Goal: Use online tool/utility: Utilize a website feature to perform a specific function

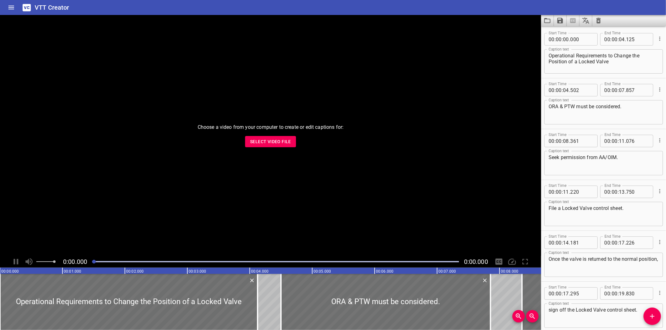
scroll to position [335, 0]
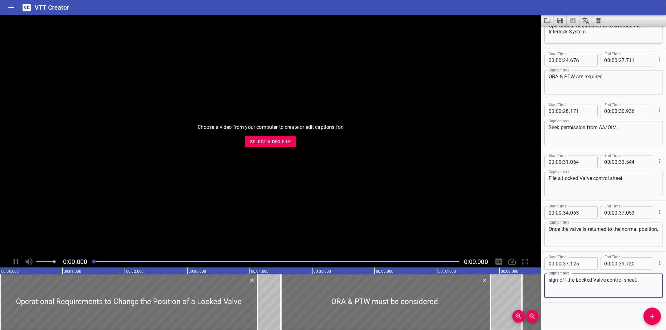
click at [288, 153] on div "Choose a video from your computer to create or edit captions for: Select Video …" at bounding box center [270, 135] width 541 height 241
click at [287, 139] on span "Select Video File" at bounding box center [270, 142] width 41 height 8
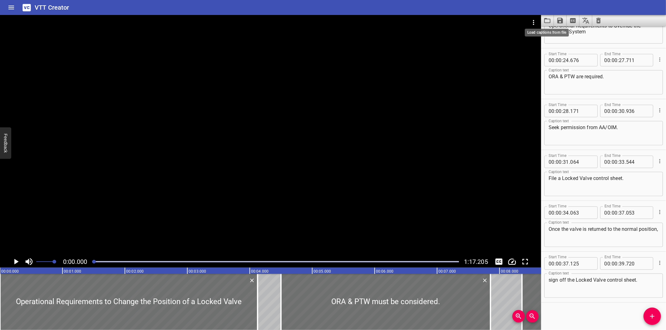
click at [547, 22] on icon "Load captions from file" at bounding box center [546, 20] width 7 height 7
click at [323, 88] on div at bounding box center [270, 135] width 541 height 241
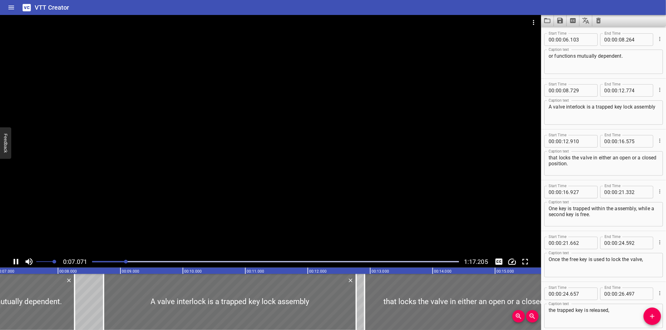
scroll to position [0, 457]
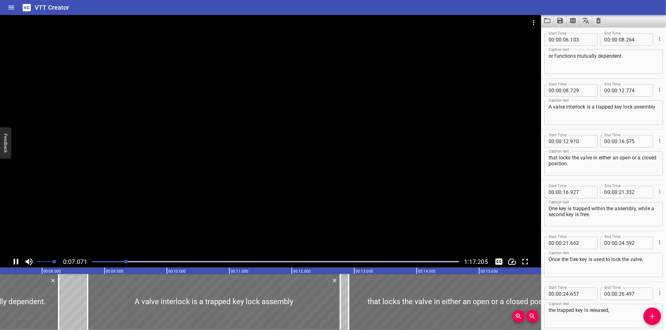
click at [419, 263] on div at bounding box center [275, 262] width 374 height 9
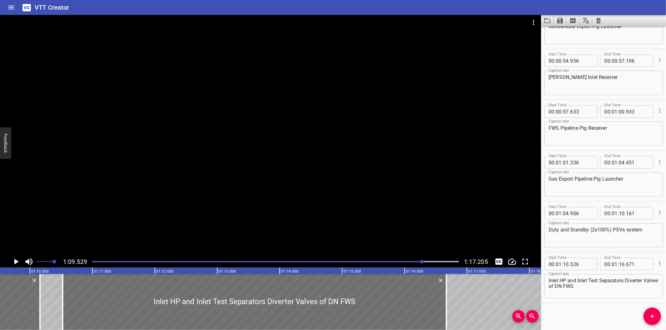
scroll to position [0, 4341]
drag, startPoint x: 418, startPoint y: 263, endPoint x: 413, endPoint y: 264, distance: 5.0
click at [415, 264] on div at bounding box center [275, 262] width 374 height 9
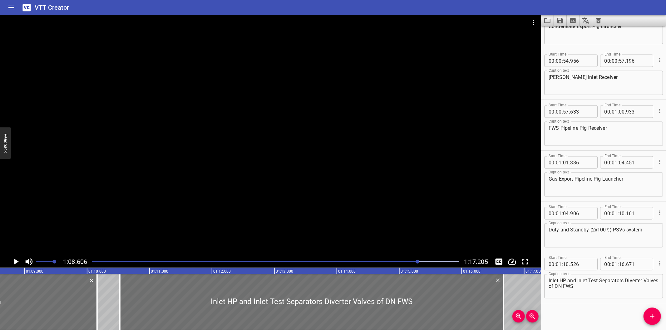
click at [403, 263] on div "Play progress" at bounding box center [234, 261] width 367 height 1
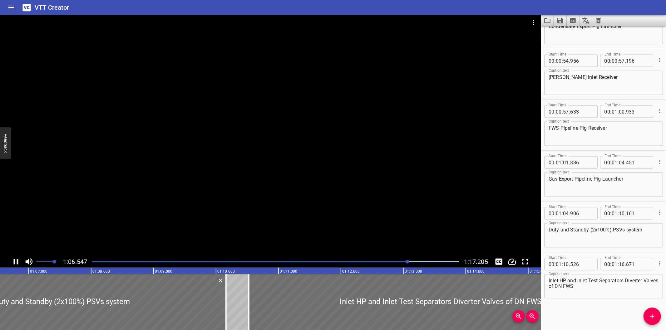
click at [228, 202] on div at bounding box center [270, 135] width 541 height 241
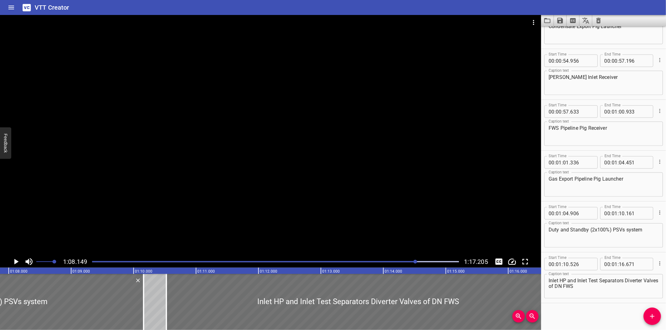
scroll to position [0, 0]
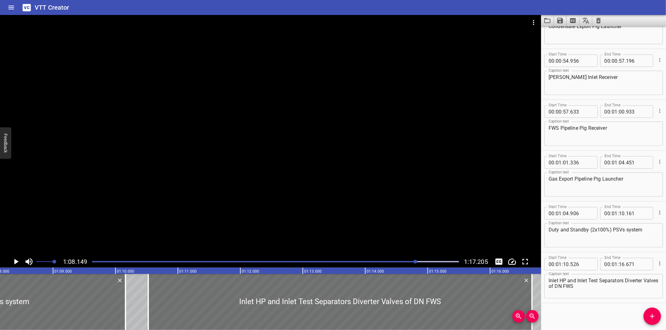
drag, startPoint x: 407, startPoint y: 263, endPoint x: 402, endPoint y: 262, distance: 4.7
click at [405, 263] on div at bounding box center [275, 262] width 374 height 9
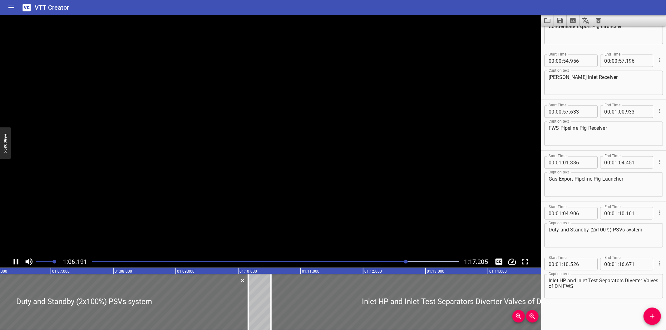
drag, startPoint x: 400, startPoint y: 262, endPoint x: 395, endPoint y: 263, distance: 4.8
click at [398, 263] on div "Play progress" at bounding box center [223, 261] width 367 height 1
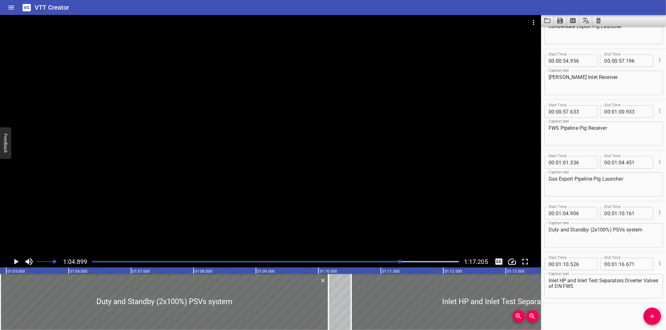
click at [197, 207] on div at bounding box center [270, 135] width 541 height 241
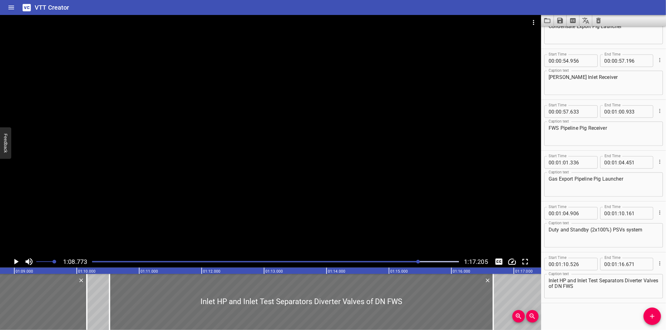
click at [386, 188] on div at bounding box center [270, 135] width 541 height 241
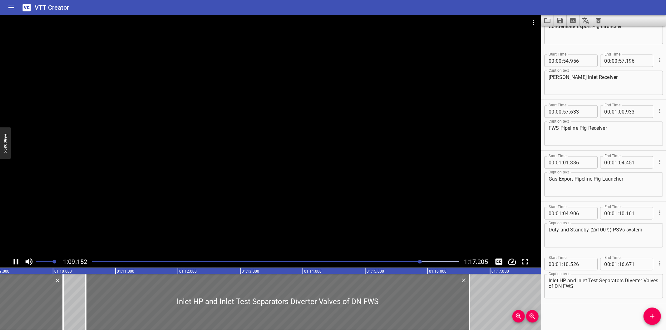
click at [401, 261] on div "Play progress" at bounding box center [237, 261] width 367 height 1
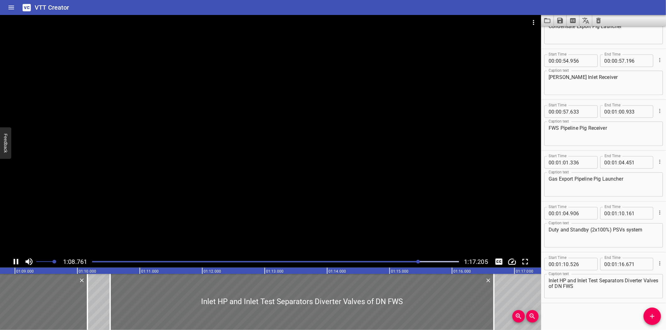
click at [397, 263] on div "Play progress" at bounding box center [235, 261] width 367 height 1
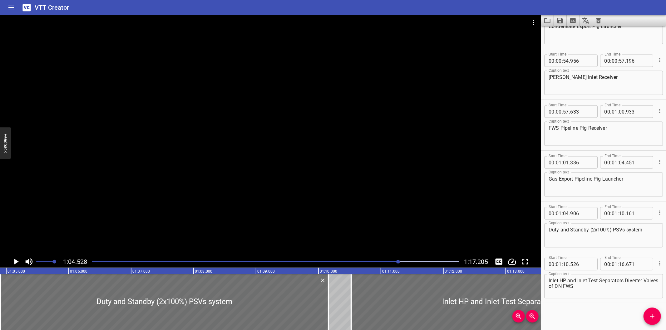
scroll to position [0, 4028]
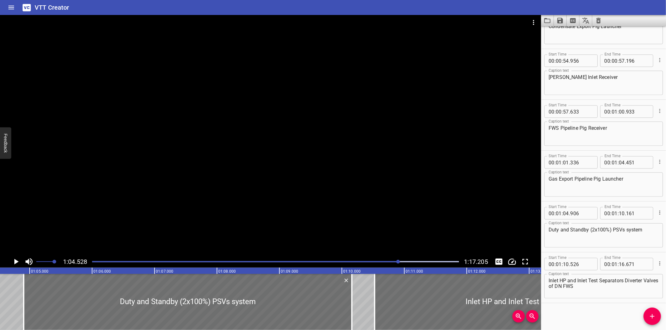
click at [546, 186] on div "Gas Export Pipeline Pig Launcher Caption text" at bounding box center [603, 185] width 119 height 24
click at [398, 173] on div at bounding box center [270, 135] width 541 height 241
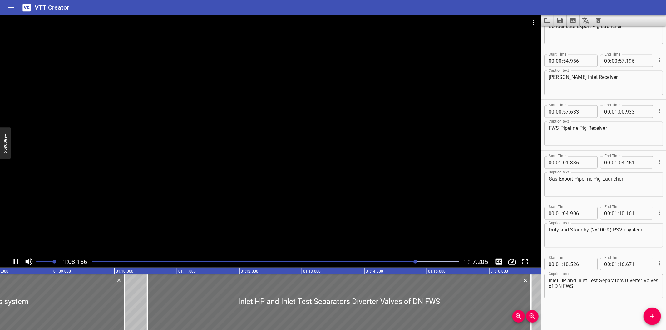
click at [375, 176] on div at bounding box center [270, 135] width 541 height 241
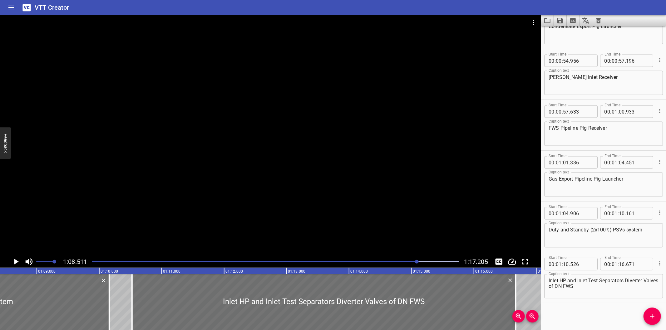
scroll to position [0, 4277]
click at [256, 166] on div at bounding box center [270, 135] width 541 height 241
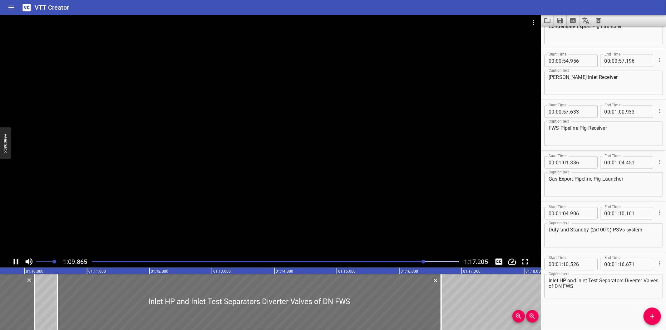
click at [405, 261] on div at bounding box center [275, 262] width 374 height 9
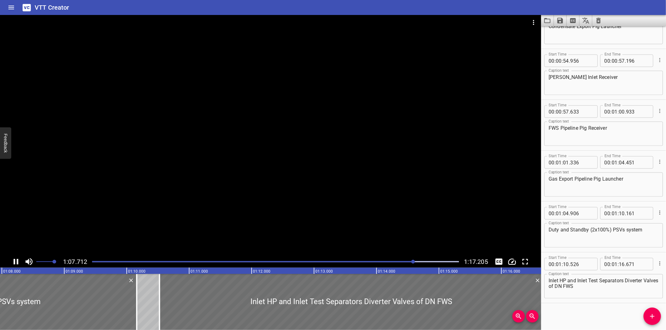
click at [347, 142] on div at bounding box center [270, 135] width 541 height 241
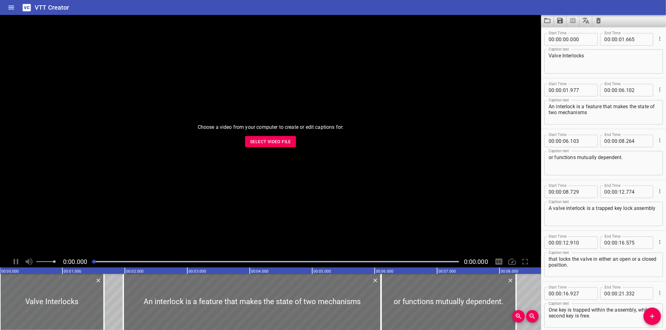
scroll to position [742, 0]
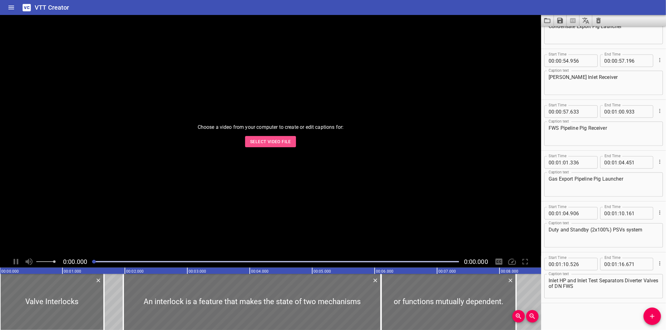
click at [267, 146] on button "Select Video File" at bounding box center [270, 142] width 51 height 12
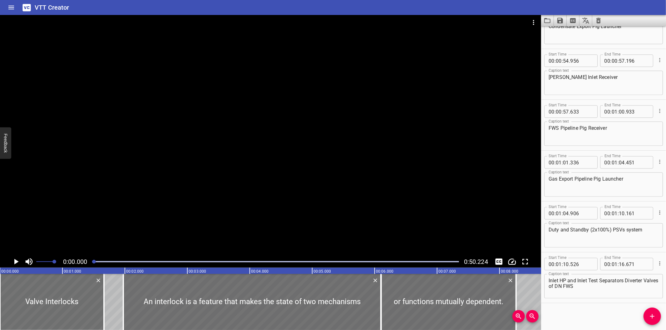
click at [547, 23] on icon "Load captions from file" at bounding box center [546, 20] width 7 height 7
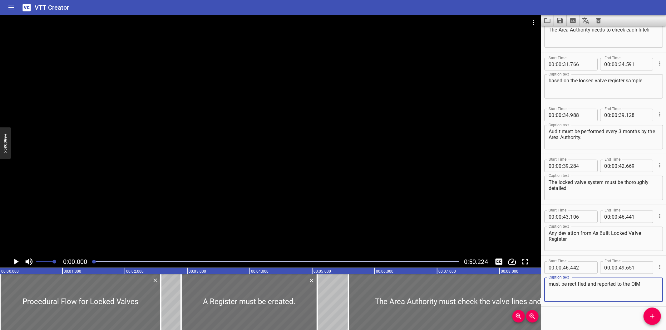
scroll to position [386, 0]
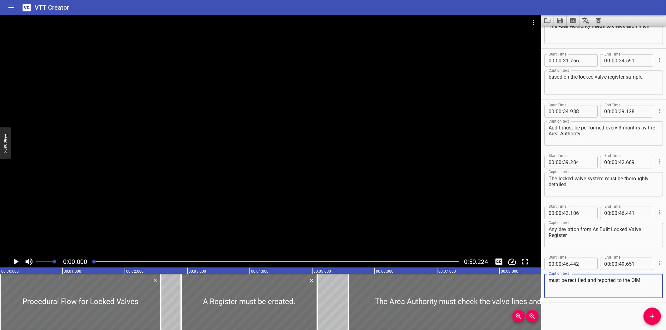
click at [214, 262] on div "Play progress" at bounding box center [275, 261] width 367 height 1
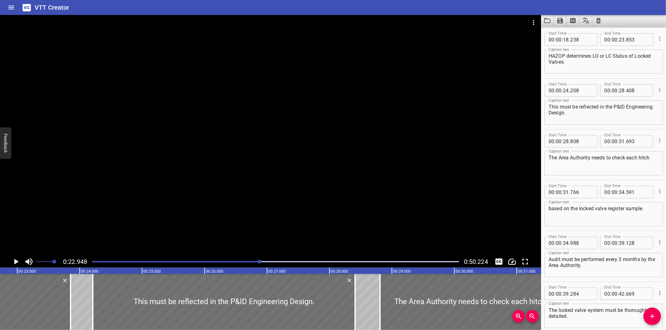
scroll to position [0, 1433]
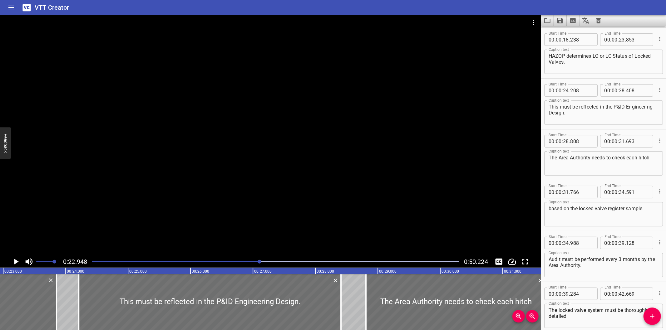
click at [241, 261] on div "Play progress" at bounding box center [76, 261] width 367 height 1
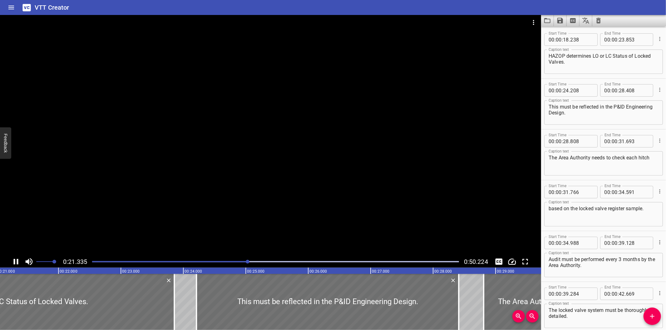
click at [231, 261] on div at bounding box center [275, 262] width 374 height 9
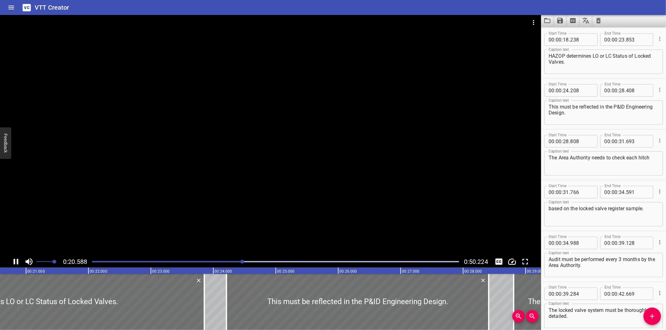
drag, startPoint x: 222, startPoint y: 265, endPoint x: 214, endPoint y: 265, distance: 7.2
click at [215, 265] on div at bounding box center [275, 262] width 374 height 9
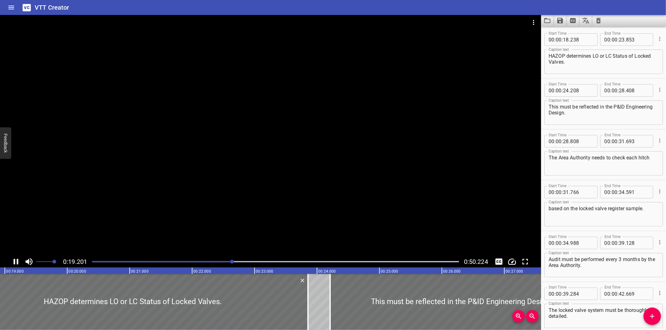
scroll to position [0, 1199]
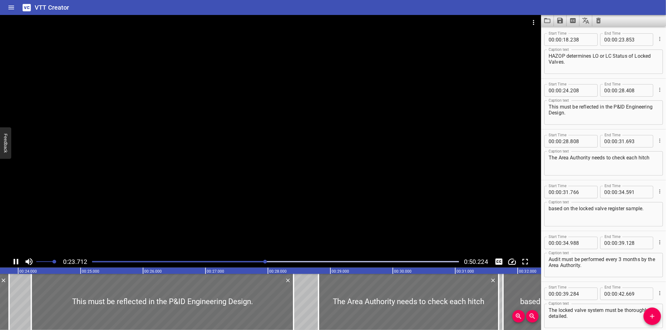
click at [247, 264] on div at bounding box center [275, 262] width 374 height 9
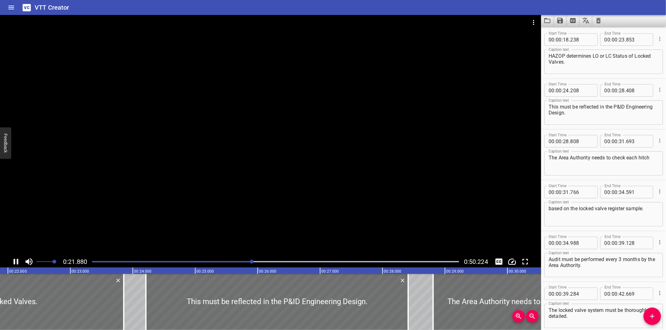
click at [238, 262] on div "Play progress" at bounding box center [68, 261] width 367 height 1
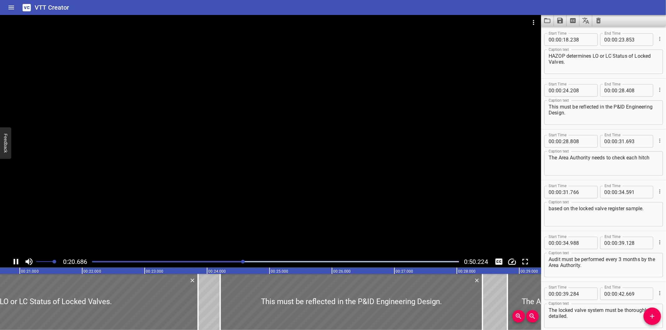
drag, startPoint x: 237, startPoint y: 261, endPoint x: 233, endPoint y: 263, distance: 4.2
click at [233, 263] on div "Play progress" at bounding box center [59, 261] width 367 height 1
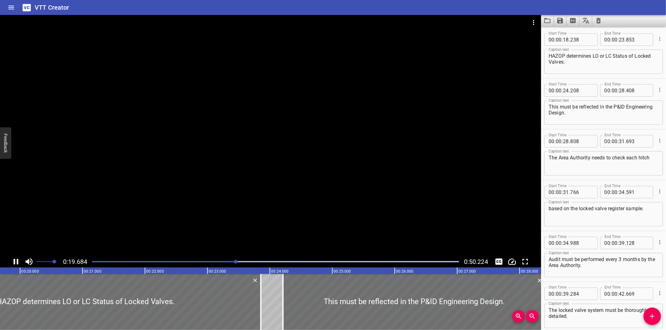
click at [227, 263] on div at bounding box center [275, 262] width 374 height 9
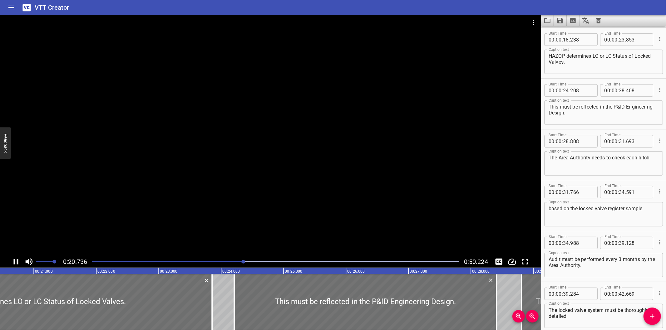
scroll to position [0, 1300]
